Goal: Task Accomplishment & Management: Complete application form

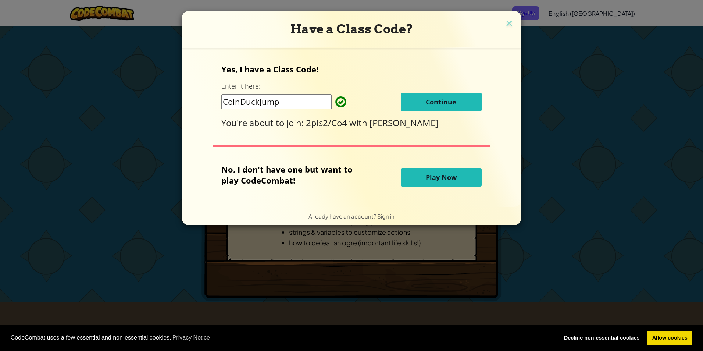
click at [438, 98] on span "Continue" at bounding box center [441, 101] width 31 height 9
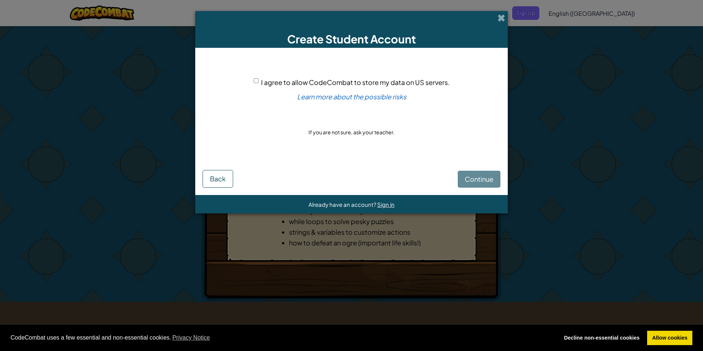
click at [256, 81] on input "I agree to allow CodeCombat to store my data on US servers." at bounding box center [256, 80] width 5 height 5
checkbox input "true"
click at [484, 178] on span "Continue" at bounding box center [479, 179] width 29 height 8
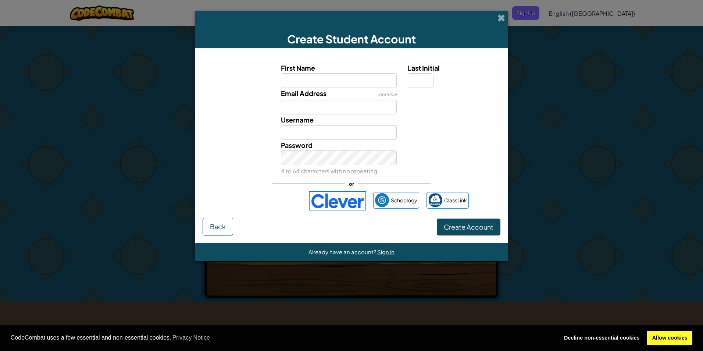
click at [658, 337] on link "Allow cookies" at bounding box center [669, 337] width 45 height 15
click at [671, 333] on link "Allow cookies" at bounding box center [669, 337] width 45 height 15
drag, startPoint x: 663, startPoint y: 344, endPoint x: 659, endPoint y: 343, distance: 3.8
click at [659, 343] on link "Allow cookies" at bounding box center [669, 337] width 45 height 15
click at [658, 339] on link "Allow cookies" at bounding box center [669, 337] width 45 height 15
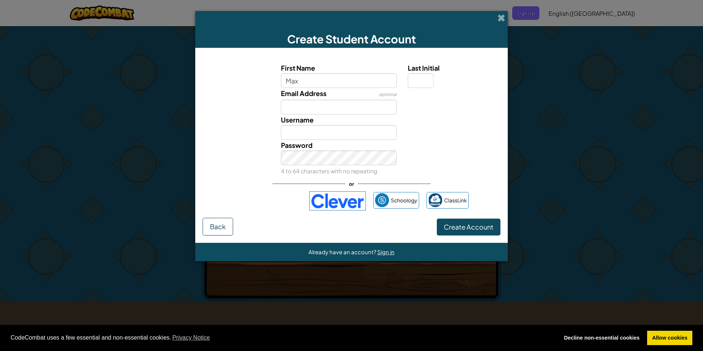
type input "Max"
click at [417, 82] on input "Last Initial" at bounding box center [421, 80] width 26 height 15
type input "K"
click at [328, 133] on input "MaxK" at bounding box center [339, 132] width 116 height 15
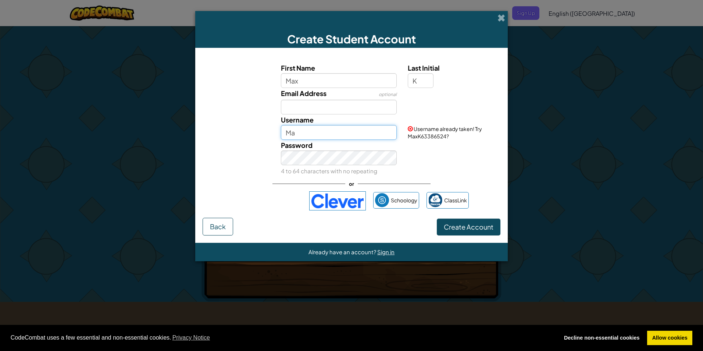
type input "M"
click at [300, 133] on input "B0ssman_Max" at bounding box center [339, 132] width 116 height 15
click at [675, 345] on div "CodeCombat uses a few essential and non-essential cookies. Privacy Notice Decli…" at bounding box center [351, 338] width 703 height 26
type input "B0sssman_Max"
click at [360, 103] on input "Email Address" at bounding box center [339, 107] width 116 height 15
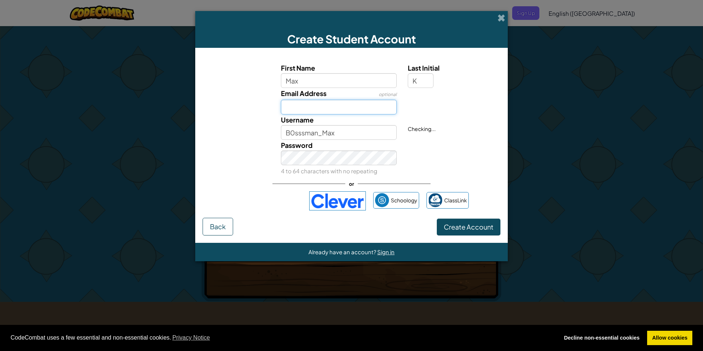
type input "[EMAIL_ADDRESS][DOMAIN_NAME]"
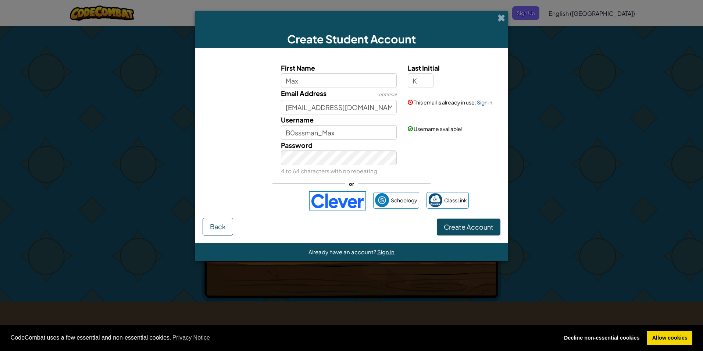
click at [487, 103] on link "Sign in" at bounding box center [484, 102] width 15 height 7
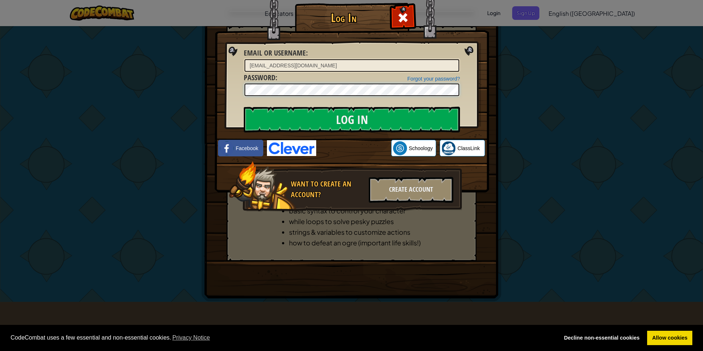
click at [212, 102] on div "Log In Unknown Error Email or Username : [EMAIL_ADDRESS][DOMAIN_NAME] Forgot yo…" at bounding box center [351, 175] width 703 height 351
click at [307, 124] on input "Log In" at bounding box center [352, 120] width 216 height 26
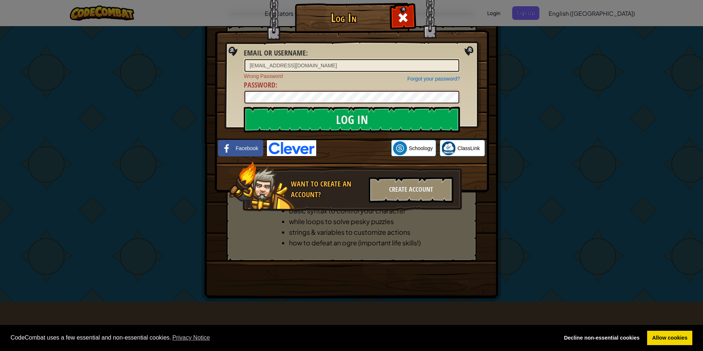
click at [171, 103] on div "Log In Email or Username : [EMAIL_ADDRESS][DOMAIN_NAME] Forgot your password? W…" at bounding box center [351, 175] width 703 height 351
click at [279, 120] on input "Log In" at bounding box center [352, 120] width 216 height 26
